Goal: Task Accomplishment & Management: Use online tool/utility

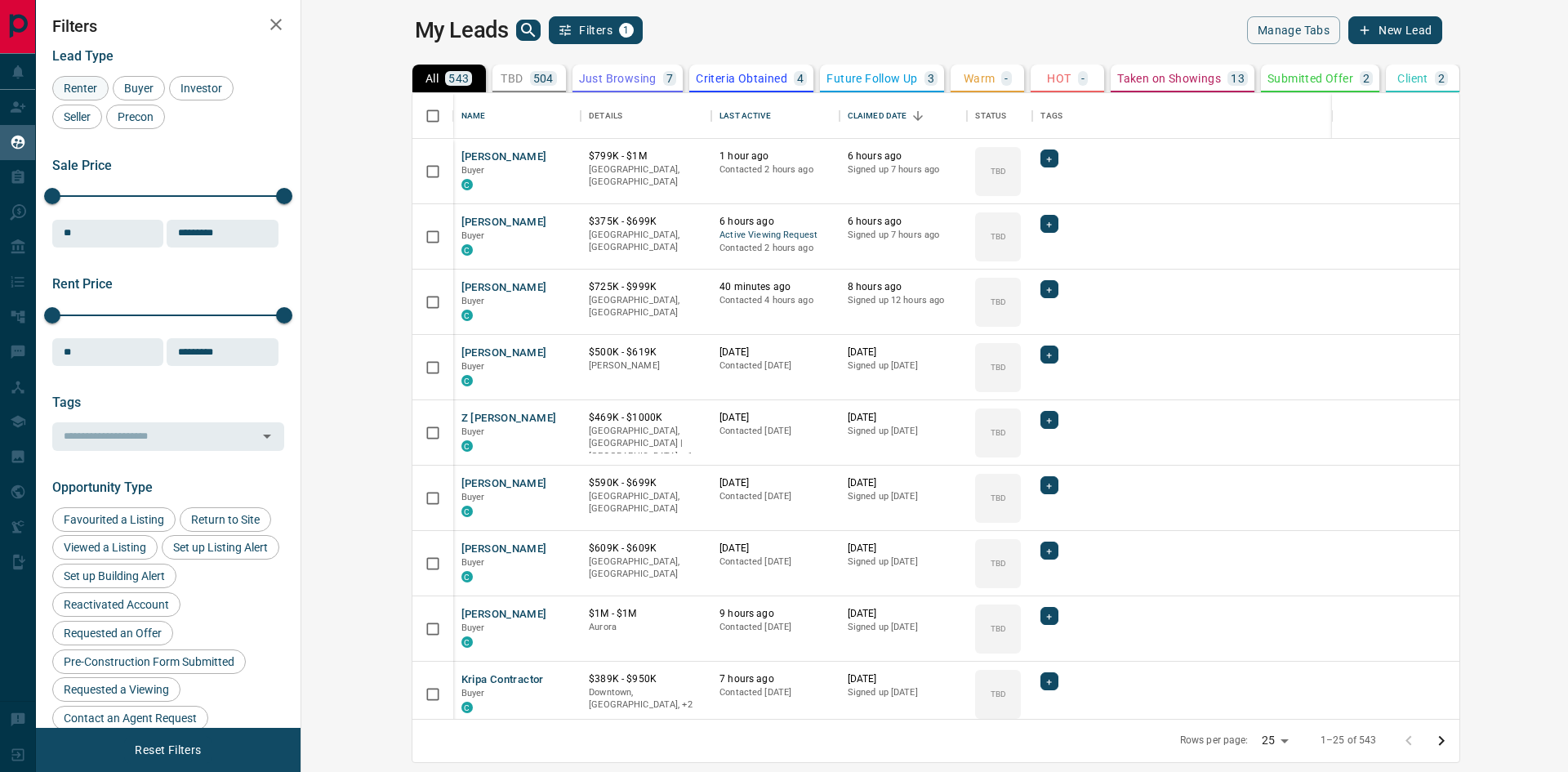
scroll to position [614, 1247]
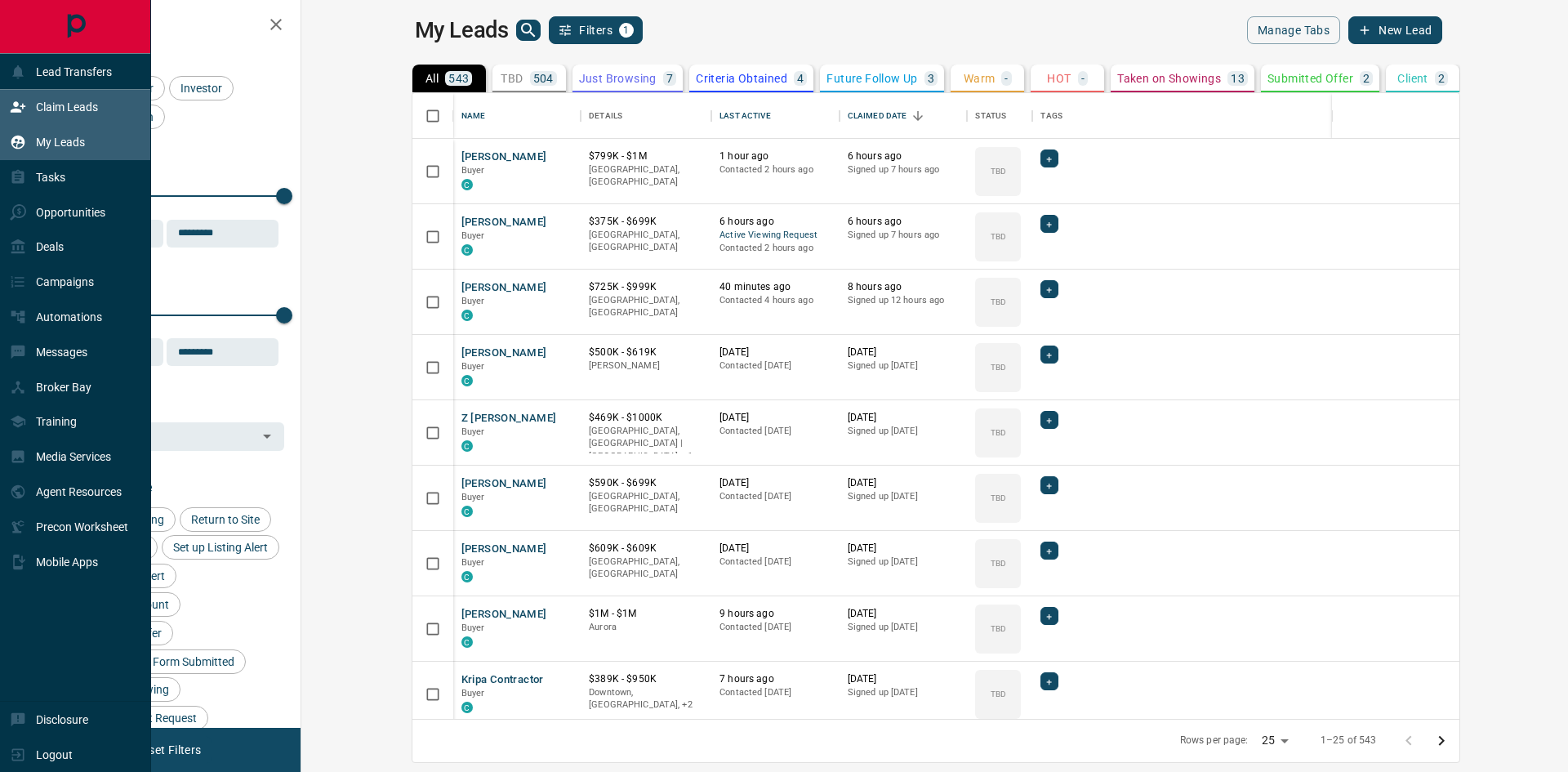
click at [36, 108] on p "Claim Leads" at bounding box center [67, 107] width 62 height 13
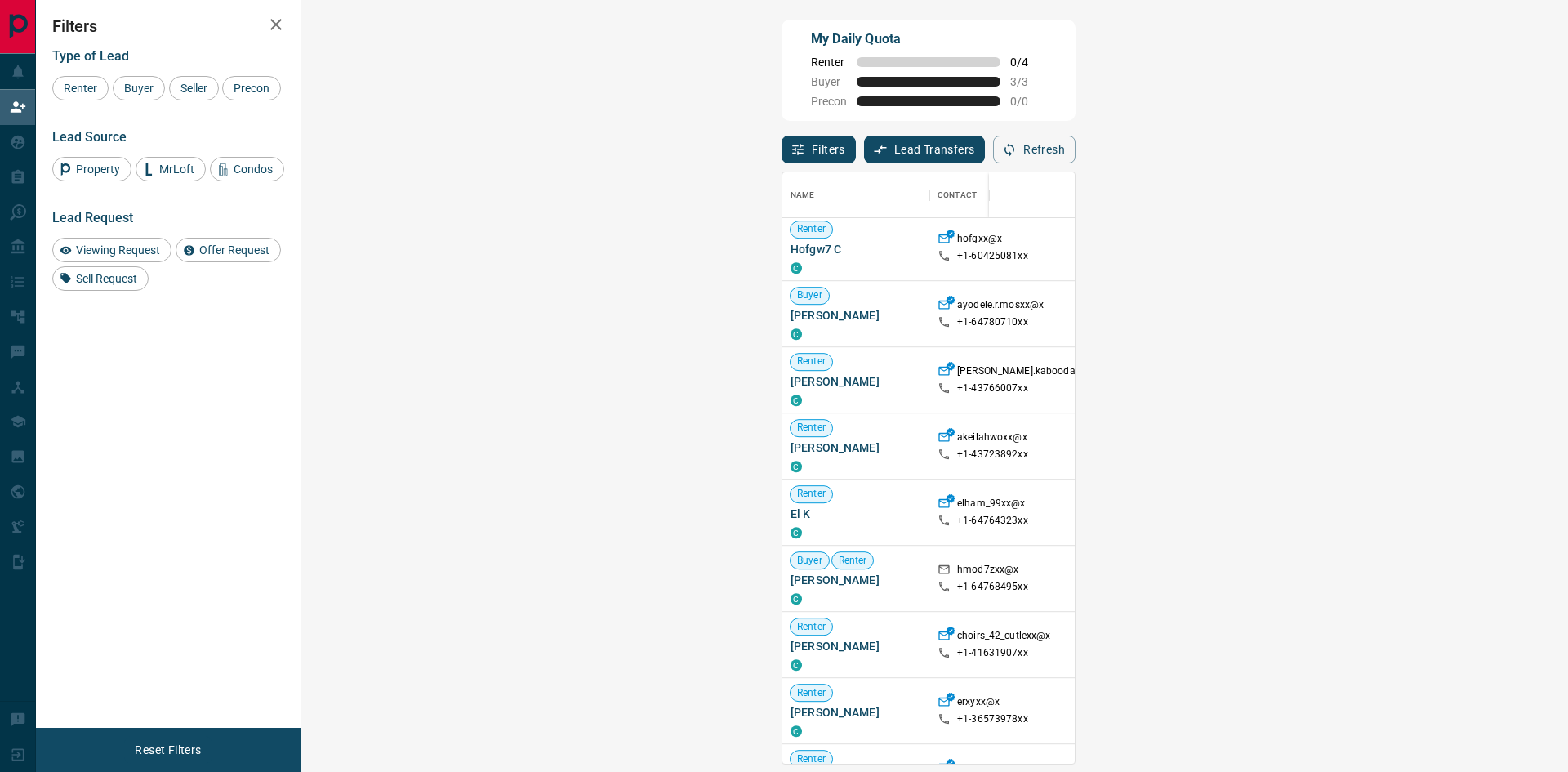
scroll to position [1109, 0]
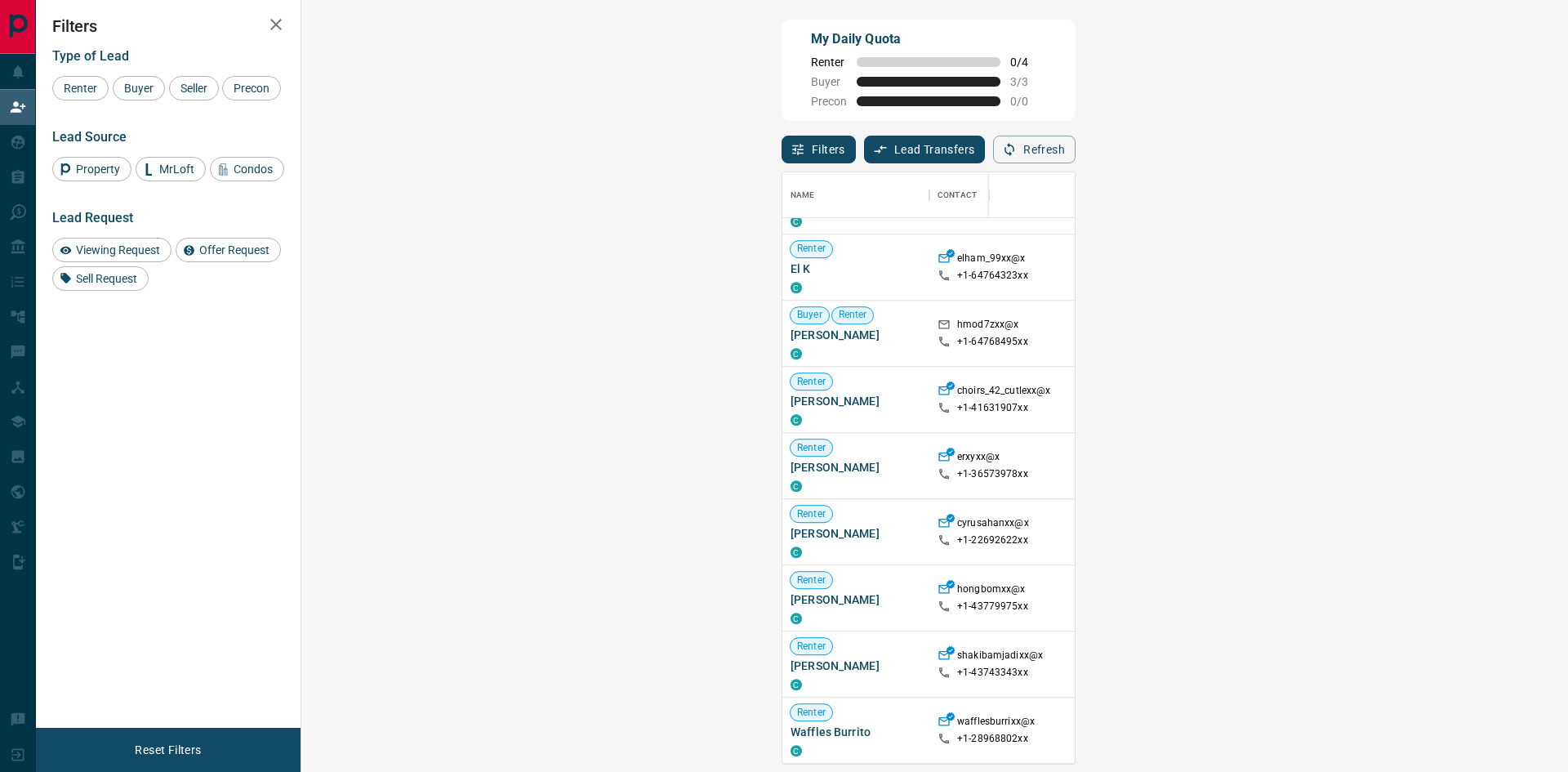
click at [1414, 335] on span "Viewing Request ( 2 )" at bounding box center [1458, 333] width 90 height 11
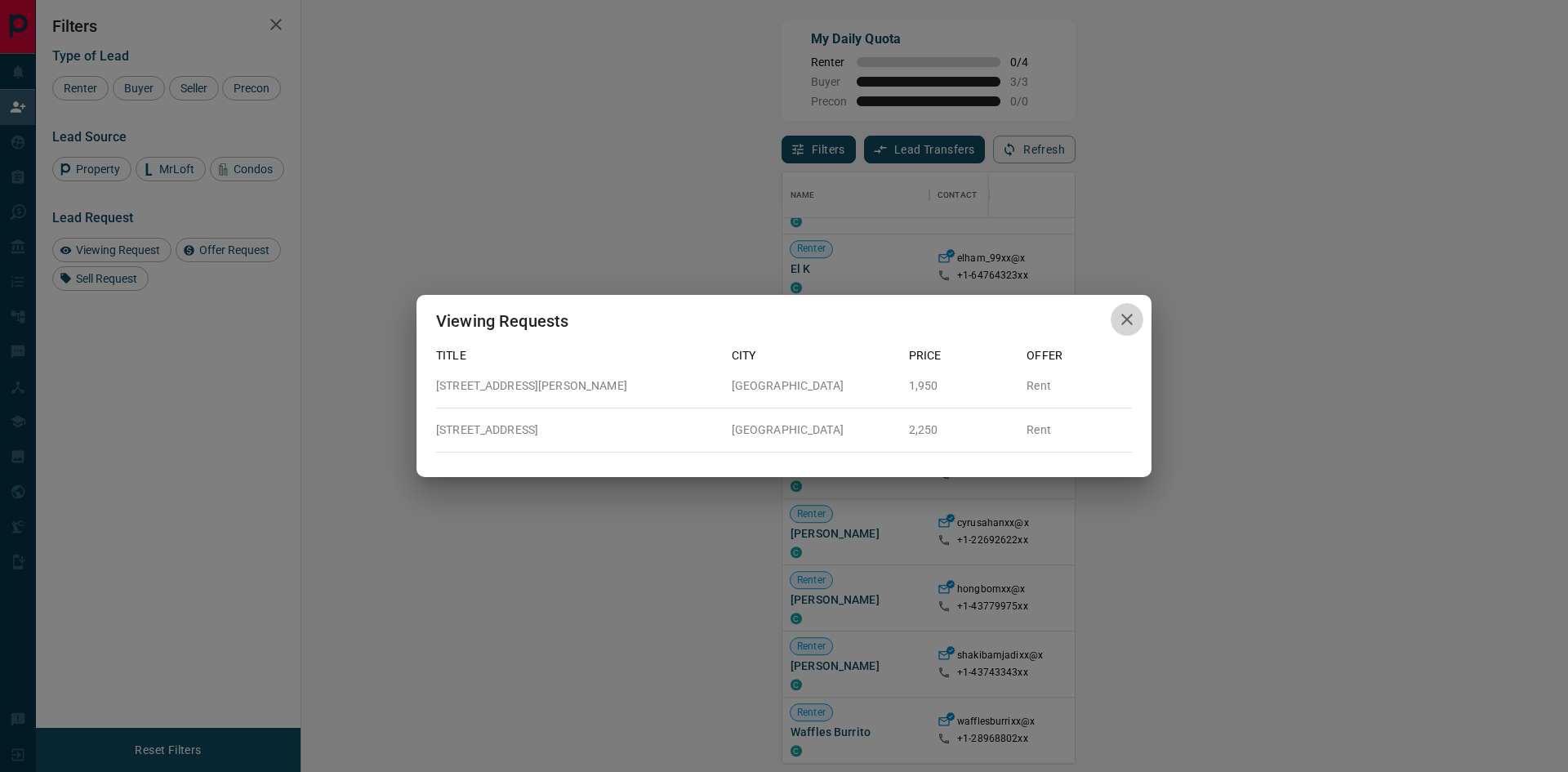
click at [1127, 322] on icon "button" at bounding box center [1127, 319] width 19 height 19
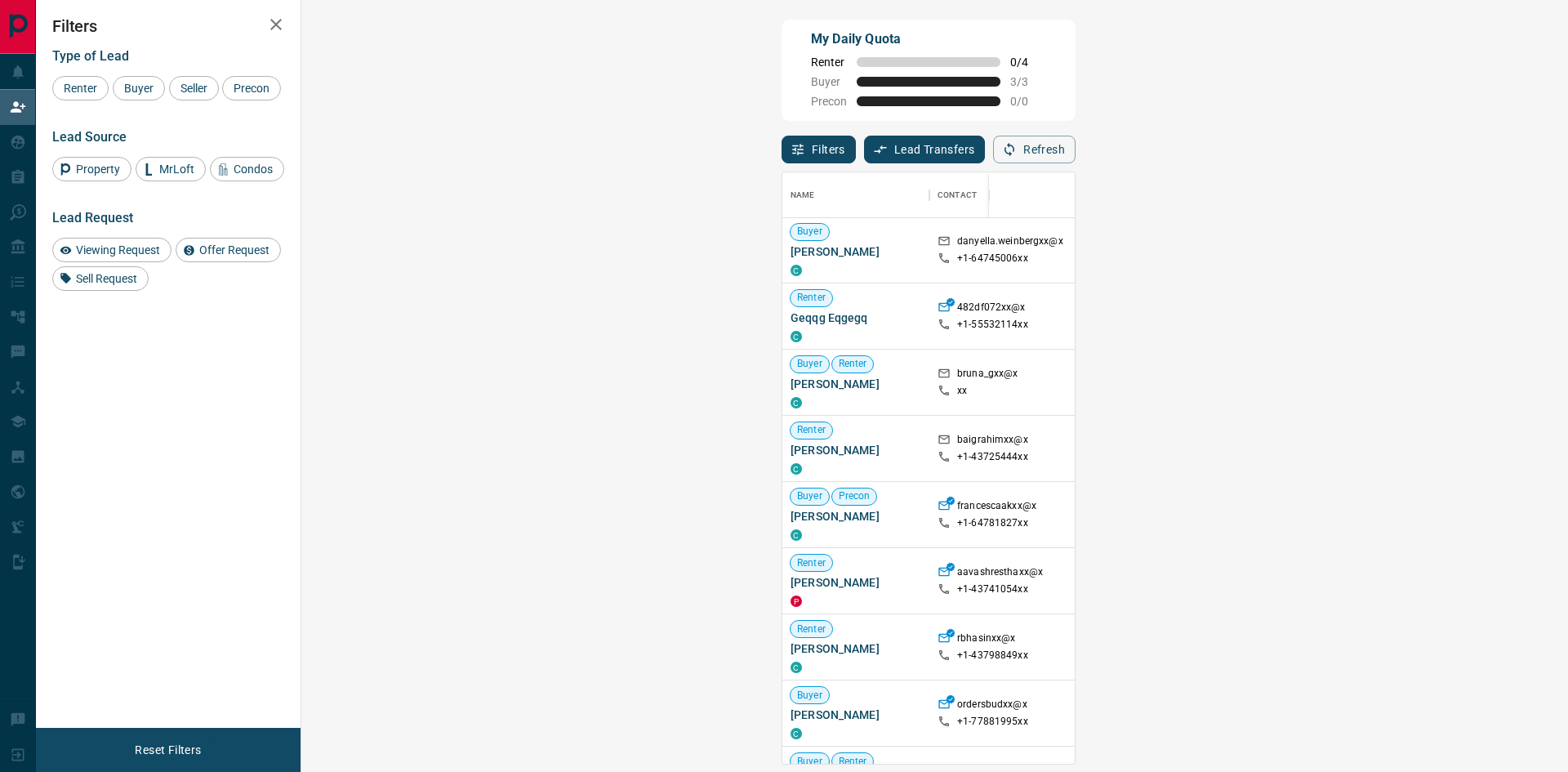
scroll to position [0, 0]
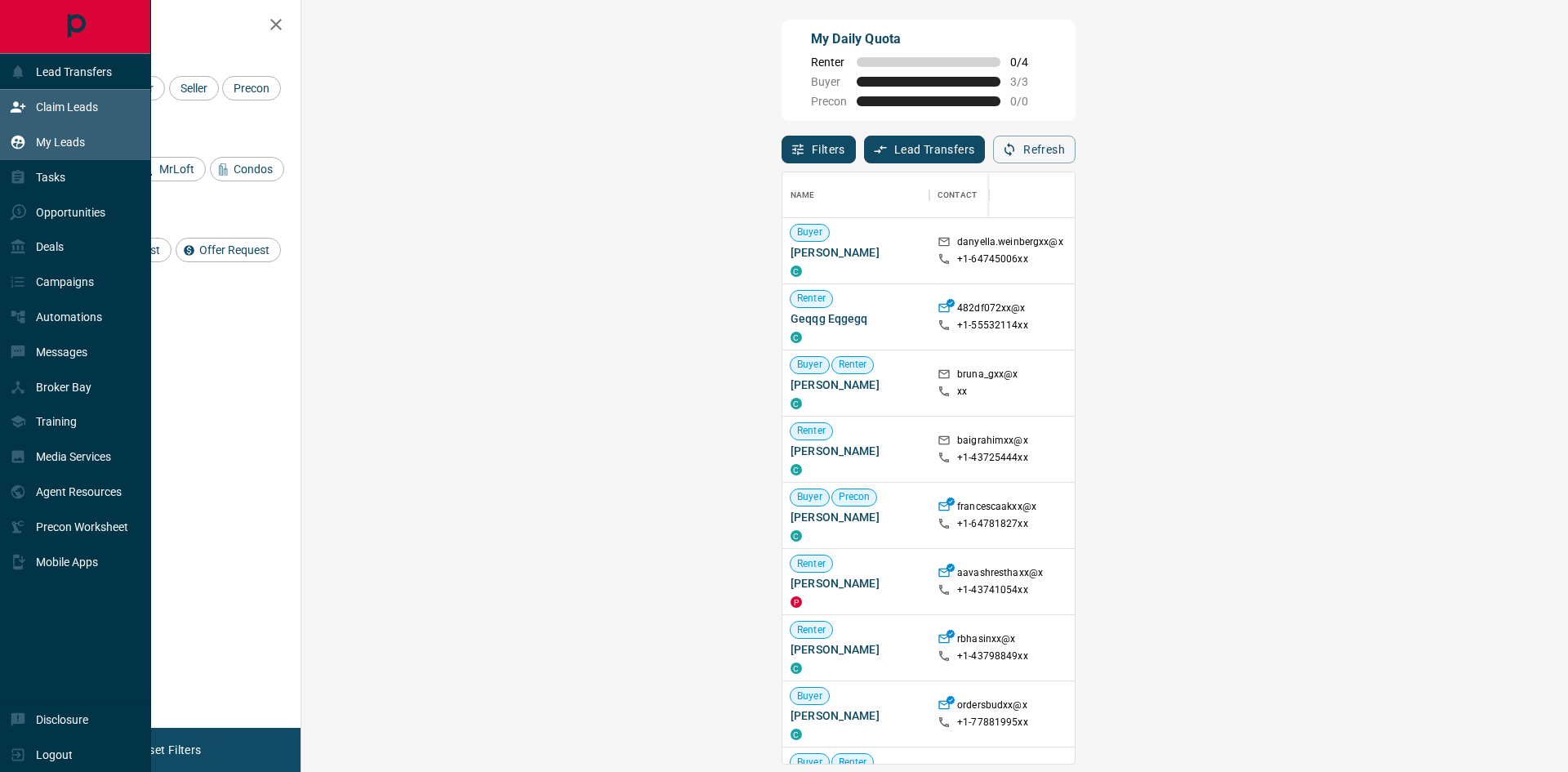
click at [65, 142] on p "My Leads" at bounding box center [60, 143] width 49 height 13
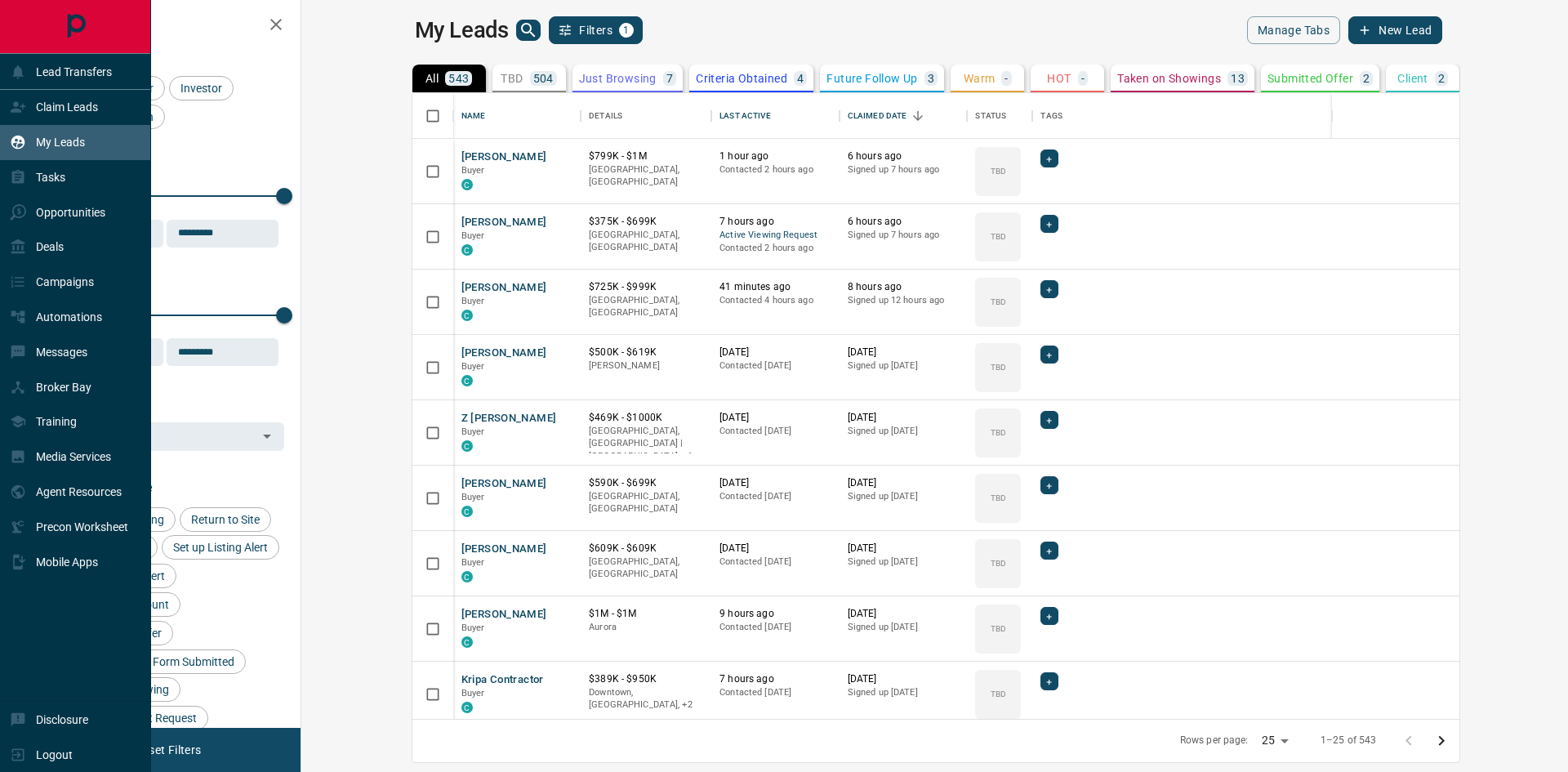
scroll to position [614, 1247]
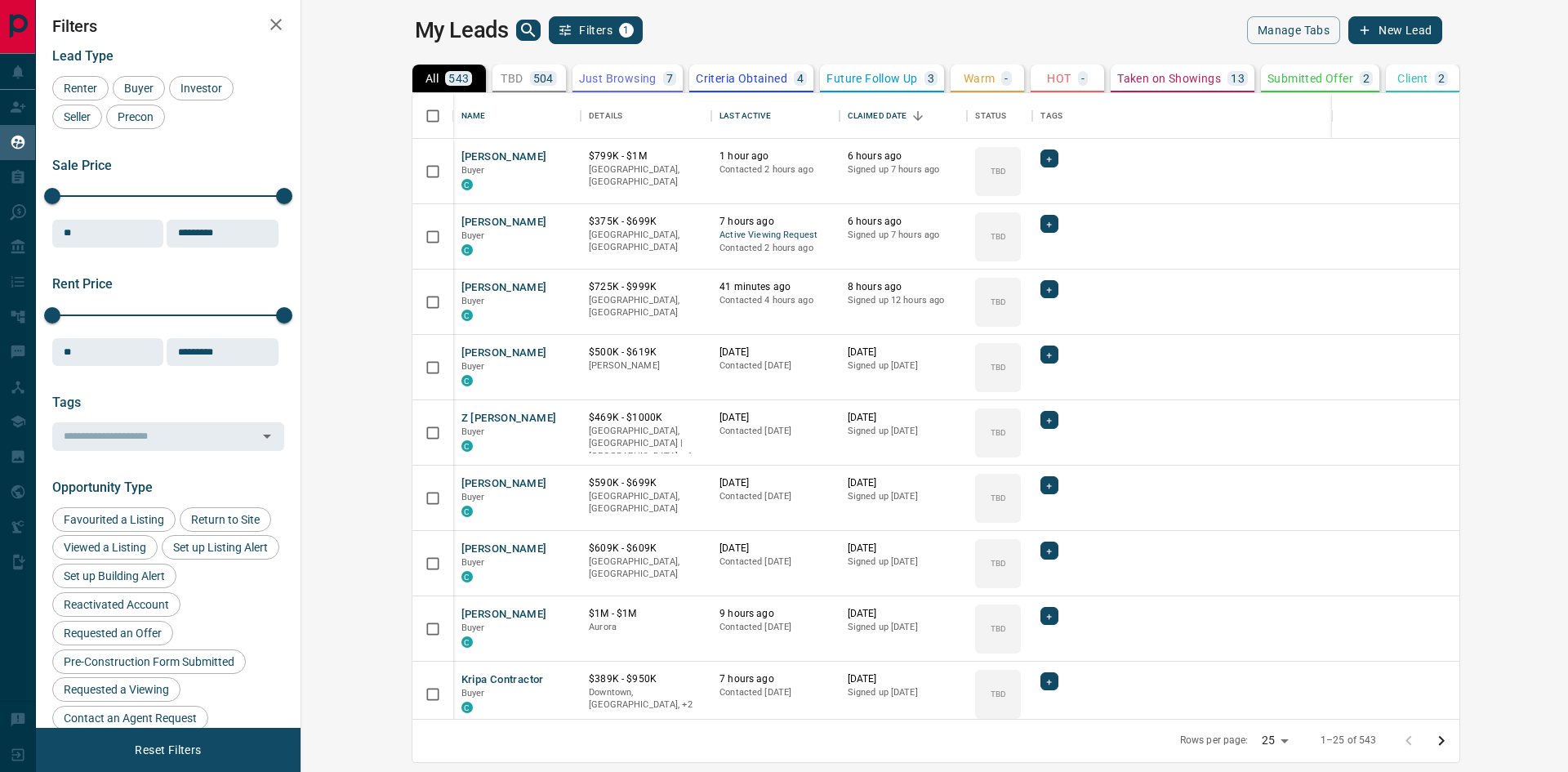
click at [521, 32] on icon "search button" at bounding box center [527, 30] width 14 height 14
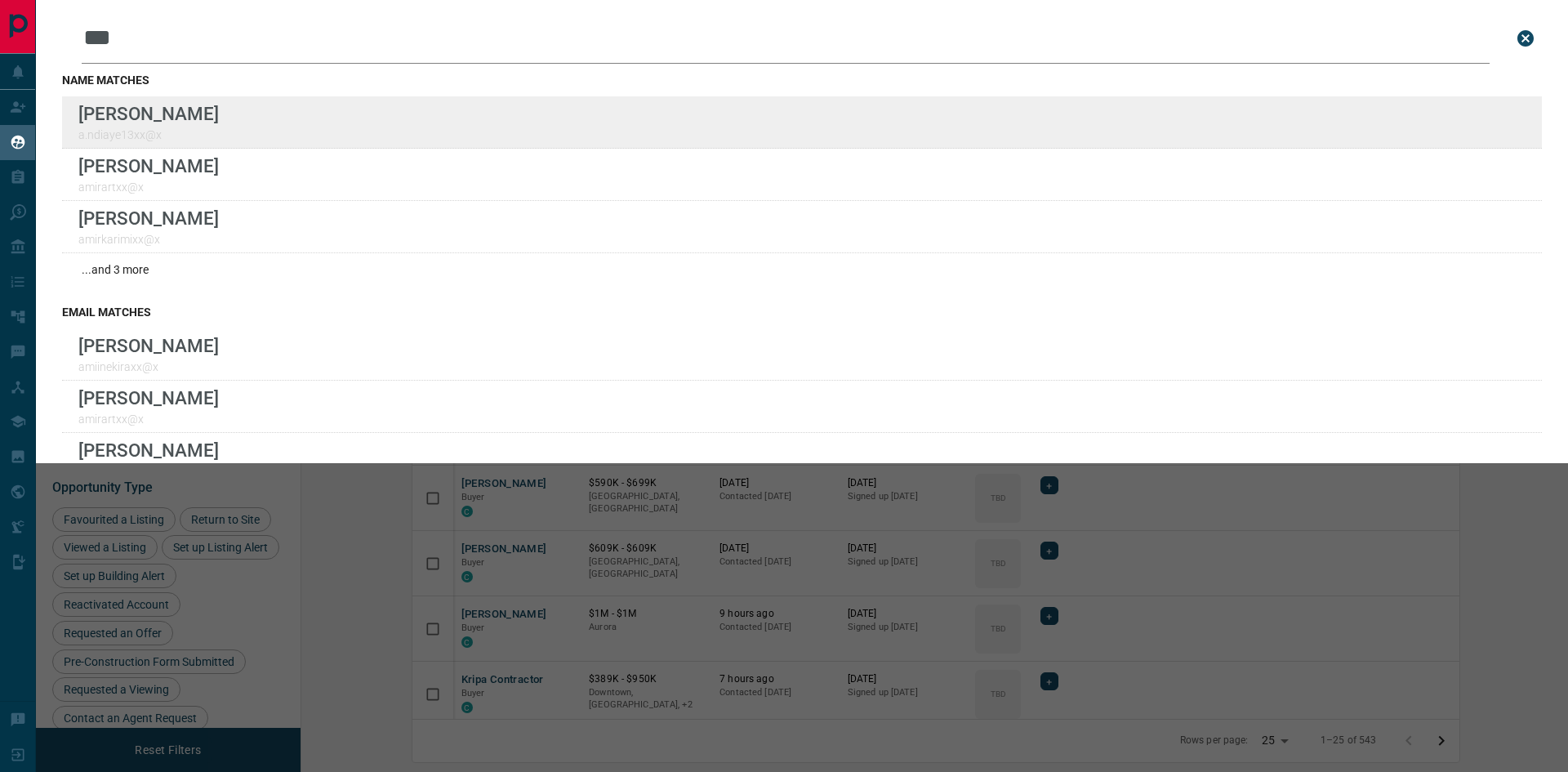
type input "***"
